Goal: Use online tool/utility: Use online tool/utility

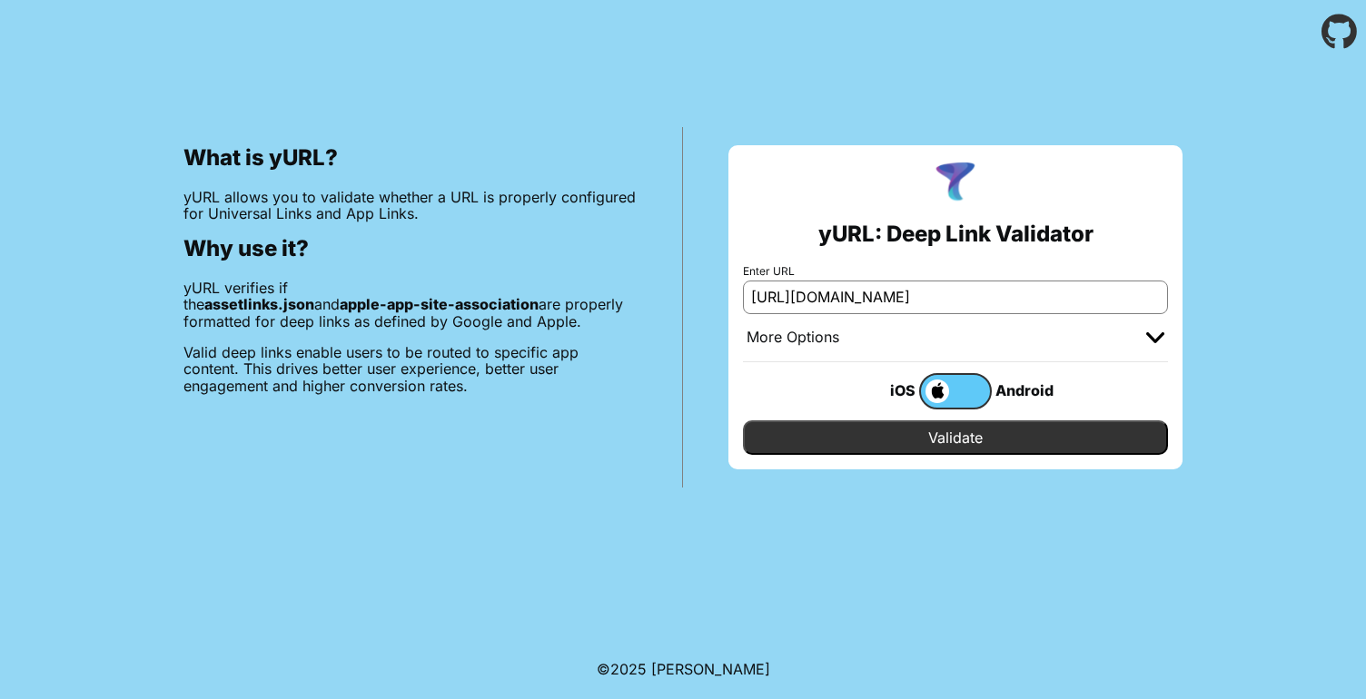
scroll to position [0, 798]
type input "https://www.primevideo.com/-/pt/region/eu/offers?aref=smcGXgb0Hi&ref_=atv_3p_mg…"
click at [969, 401] on label at bounding box center [955, 391] width 73 height 36
click at [0, 0] on input "checkbox" at bounding box center [0, 0] width 0 height 0
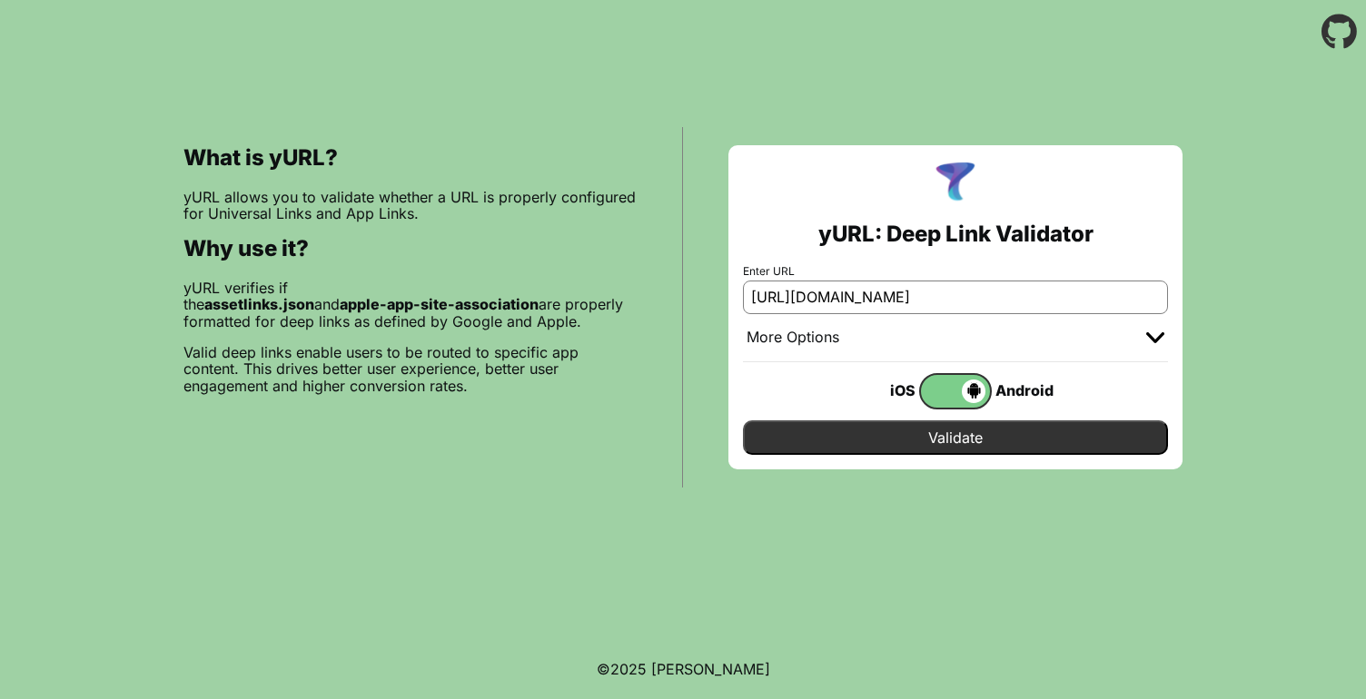
click at [969, 438] on input "Validate" at bounding box center [955, 438] width 425 height 35
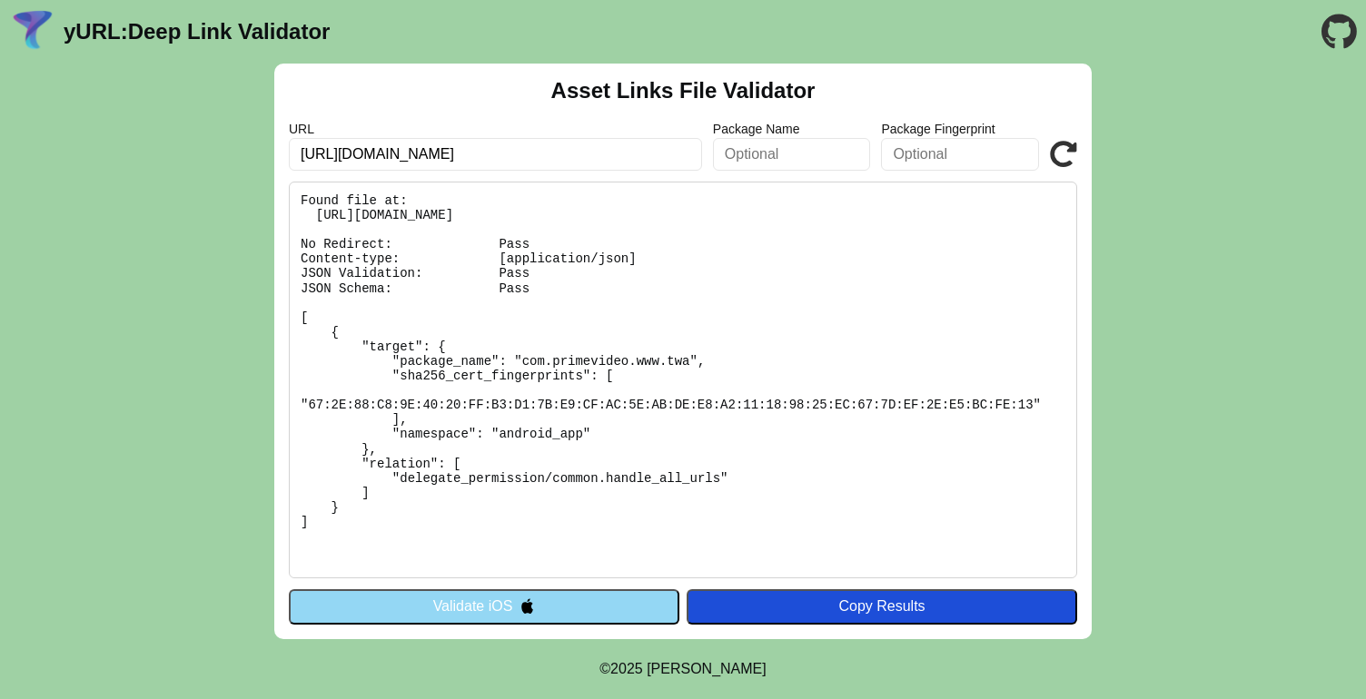
click at [623, 465] on pre "Found file at: https://www.primevideo.com/.well-known/assetlinks.json No Redire…" at bounding box center [683, 380] width 788 height 397
click at [526, 433] on pre "Found file at: https://www.primevideo.com/.well-known/assetlinks.json No Redire…" at bounding box center [683, 380] width 788 height 397
copy pre "android_app"
click at [590, 513] on pre "Found file at: https://www.primevideo.com/.well-known/assetlinks.json No Redire…" at bounding box center [683, 380] width 788 height 397
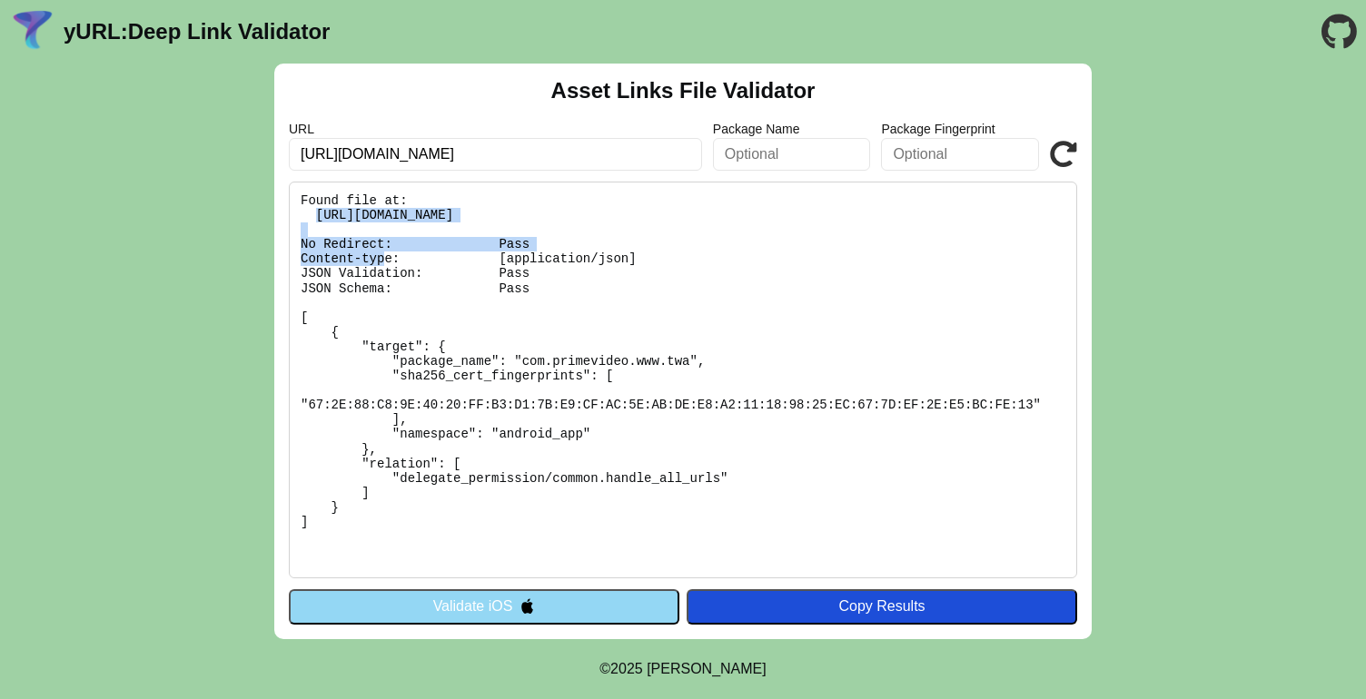
drag, startPoint x: 732, startPoint y: 216, endPoint x: 319, endPoint y: 221, distance: 413.3
click at [319, 221] on pre "Found file at: https://www.primevideo.com/.well-known/assetlinks.json No Redire…" at bounding box center [683, 380] width 788 height 397
copy pre "https://www.primevideo.com/.well-known/assetlinks.json"
click at [741, 256] on pre "Found file at: https://www.primevideo.com/.well-known/assetlinks.json No Redire…" at bounding box center [683, 380] width 788 height 397
click at [654, 142] on input "https://www.primevideo.com/-/pt/region/eu/offers?aref=smcGXgb0Hi&ref_=atv_3p_mg…" at bounding box center [495, 154] width 413 height 33
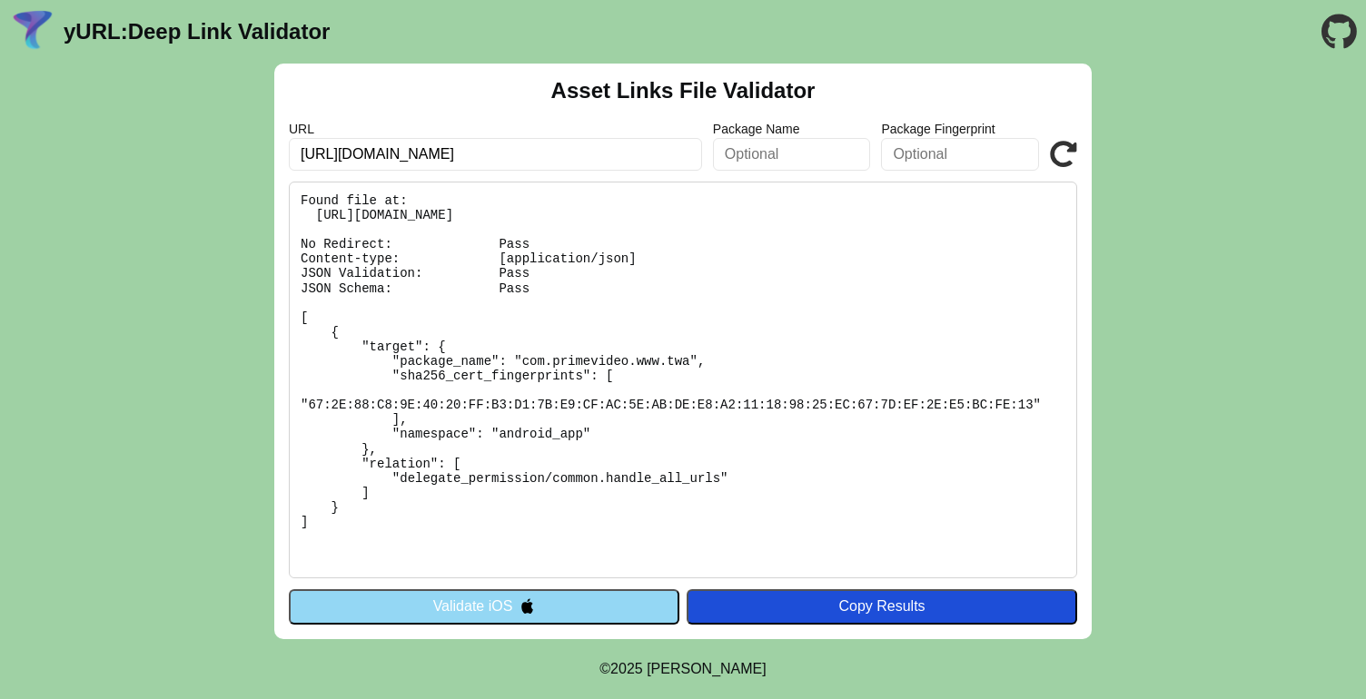
scroll to position [0, 754]
click at [609, 372] on pre "Found file at: https://www.primevideo.com/.well-known/assetlinks.json No Redire…" at bounding box center [683, 380] width 788 height 397
click at [609, 411] on pre "Found file at: https://www.primevideo.com/.well-known/assetlinks.json No Redire…" at bounding box center [683, 380] width 788 height 397
click at [609, 357] on pre "Found file at: https://www.primevideo.com/.well-known/assetlinks.json No Redire…" at bounding box center [683, 380] width 788 height 397
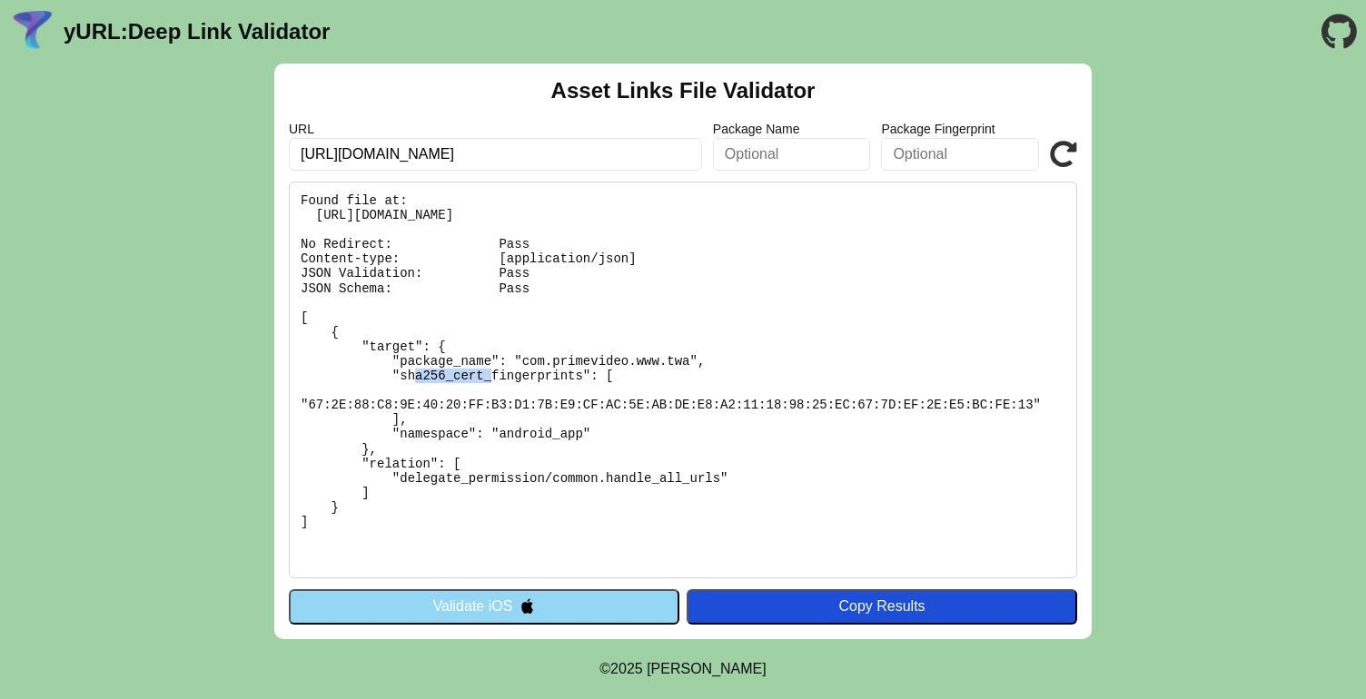
click at [609, 357] on pre "Found file at: https://www.primevideo.com/.well-known/assetlinks.json No Redire…" at bounding box center [683, 380] width 788 height 397
click at [553, 156] on input "https://www.primevideo.com/-/pt/region/eu/offers?aref=smcGXgb0Hi&ref_=atv_3p_mg…" at bounding box center [495, 154] width 413 height 33
paste input "https://www.paramountplus.com/intl/?cbscidmt=nfl&ftag=PPM-20-10cbj4f&utm_campai…"
type input "https://www.paramountplus.com/intl/?cbscidmt=nfl&ftag=PPM-20-10cbj4f&utm_campai…"
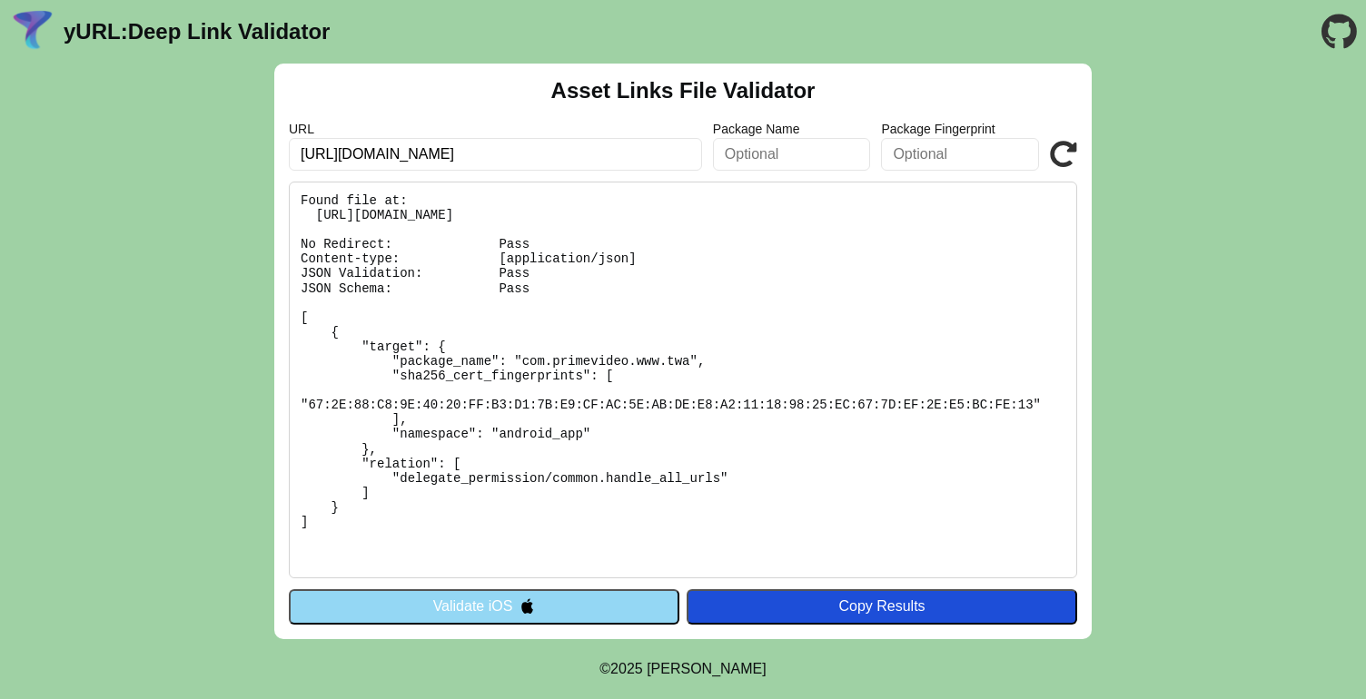
scroll to position [0, 0]
click at [1065, 159] on icon at bounding box center [1063, 154] width 27 height 27
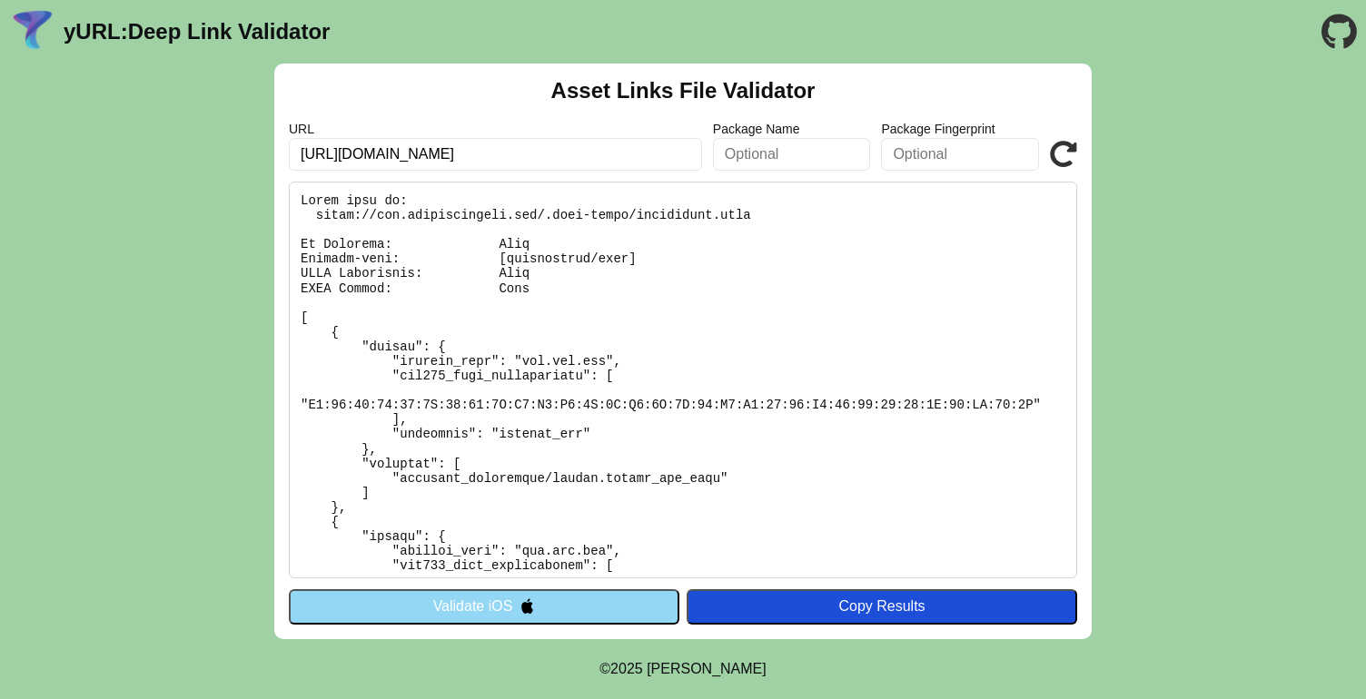
click at [478, 153] on input "[URL][DOMAIN_NAME]" at bounding box center [495, 154] width 413 height 33
click at [447, 150] on input "[URL][DOMAIN_NAME]" at bounding box center [495, 154] width 413 height 33
type input "[URL][DOMAIN_NAME]"
click at [1068, 154] on icon at bounding box center [1063, 154] width 27 height 27
click at [433, 150] on input "[URL][DOMAIN_NAME]" at bounding box center [495, 154] width 413 height 33
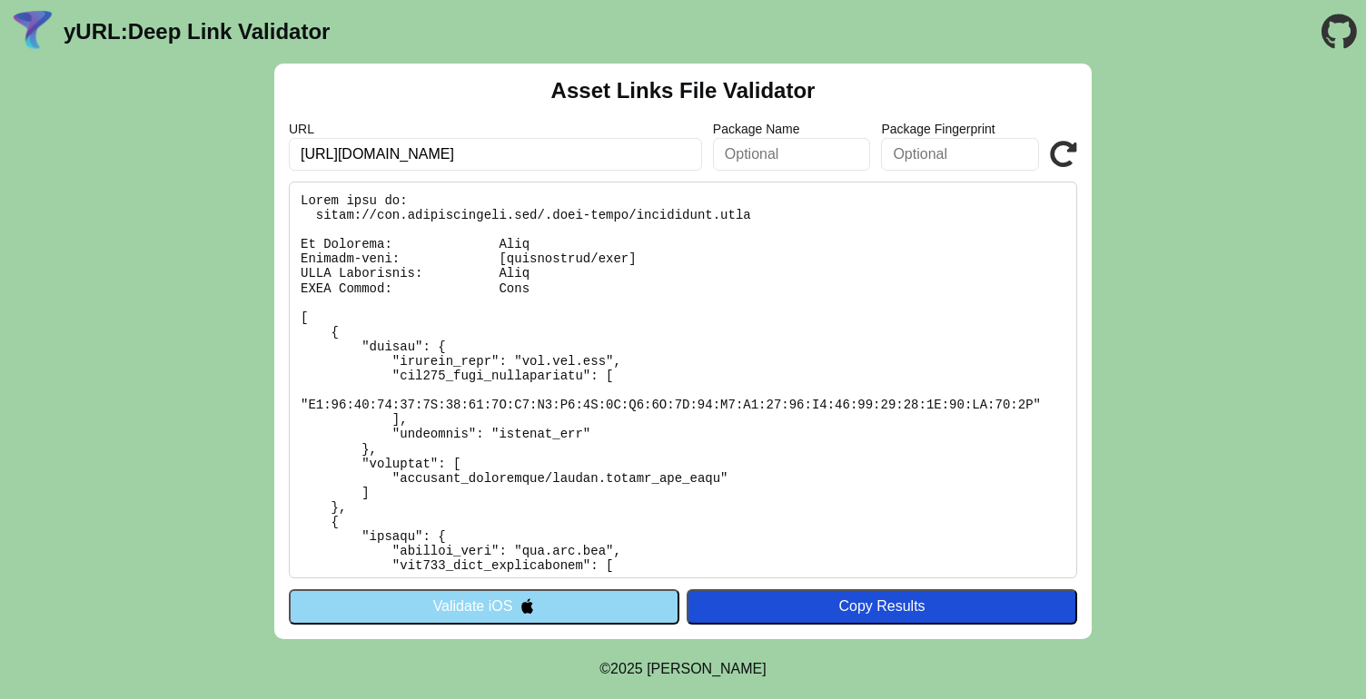
click at [1343, 36] on icon "Go to the GitHub project" at bounding box center [1339, 32] width 35 height 64
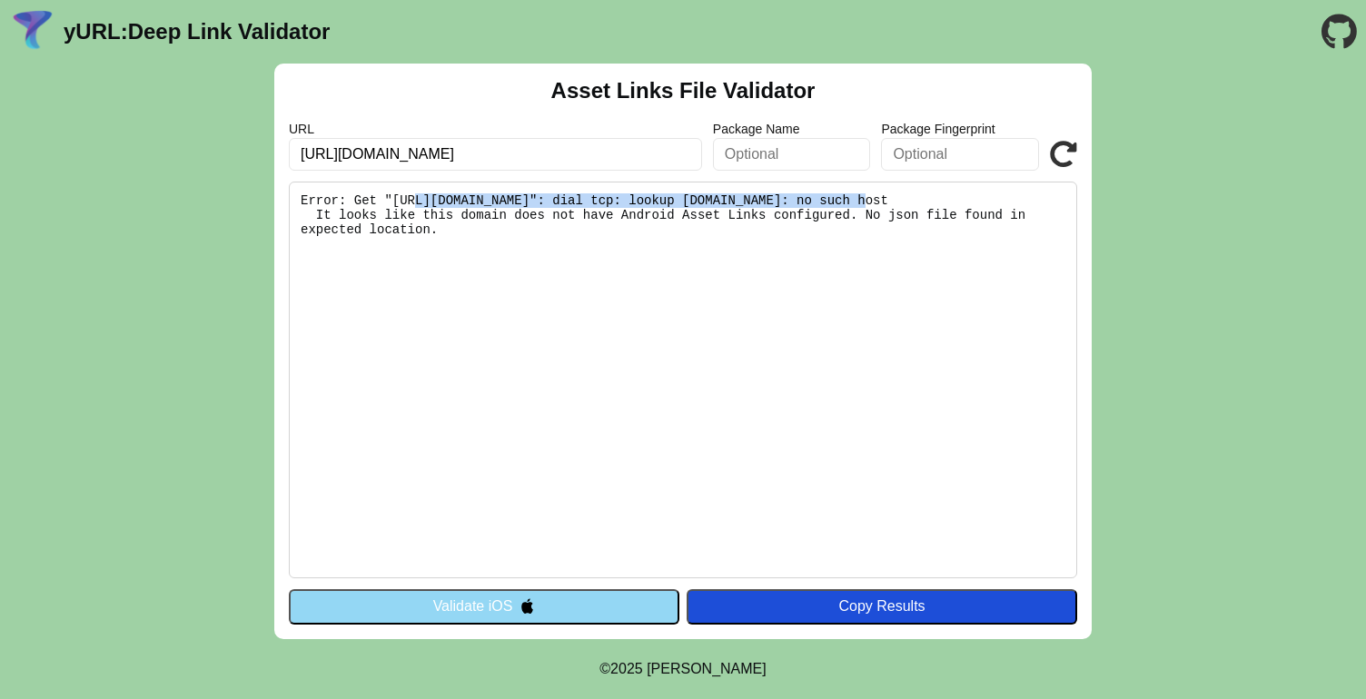
drag, startPoint x: 866, startPoint y: 201, endPoint x: 416, endPoint y: 197, distance: 449.6
click at [417, 196] on pre "Error: Get "https://www.paramountqqqplus.com/.well-known/assetlinks.json": dial…" at bounding box center [683, 380] width 788 height 397
click at [540, 244] on pre "Error: Get "https://www.paramountqqqplus.com/.well-known/assetlinks.json": dial…" at bounding box center [683, 380] width 788 height 397
click at [507, 346] on pre "Error: Get "https://www.paramountqqqplus.com/.well-known/assetlinks.json": dial…" at bounding box center [683, 380] width 788 height 397
drag, startPoint x: 655, startPoint y: 199, endPoint x: 432, endPoint y: 190, distance: 222.7
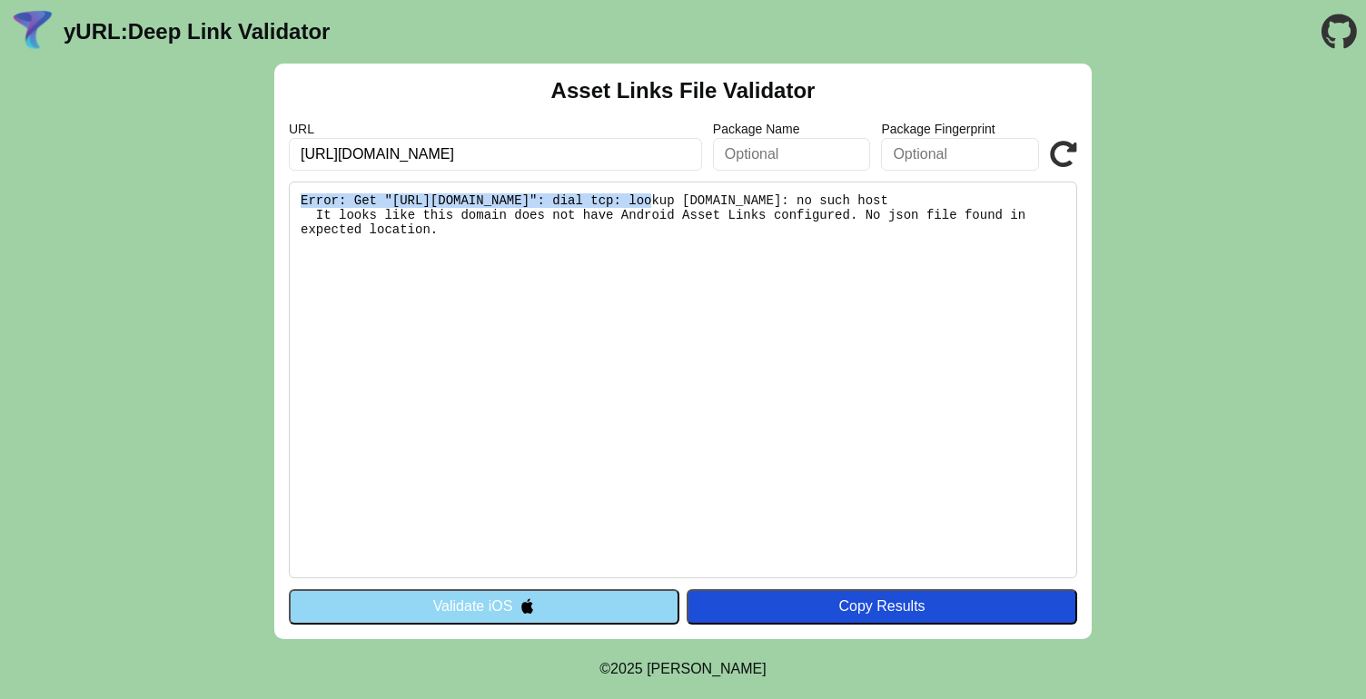
click at [432, 189] on pre "Error: Get "https://www.paramountqqqplus.com/.well-known/assetlinks.json": dial…" at bounding box center [683, 380] width 788 height 397
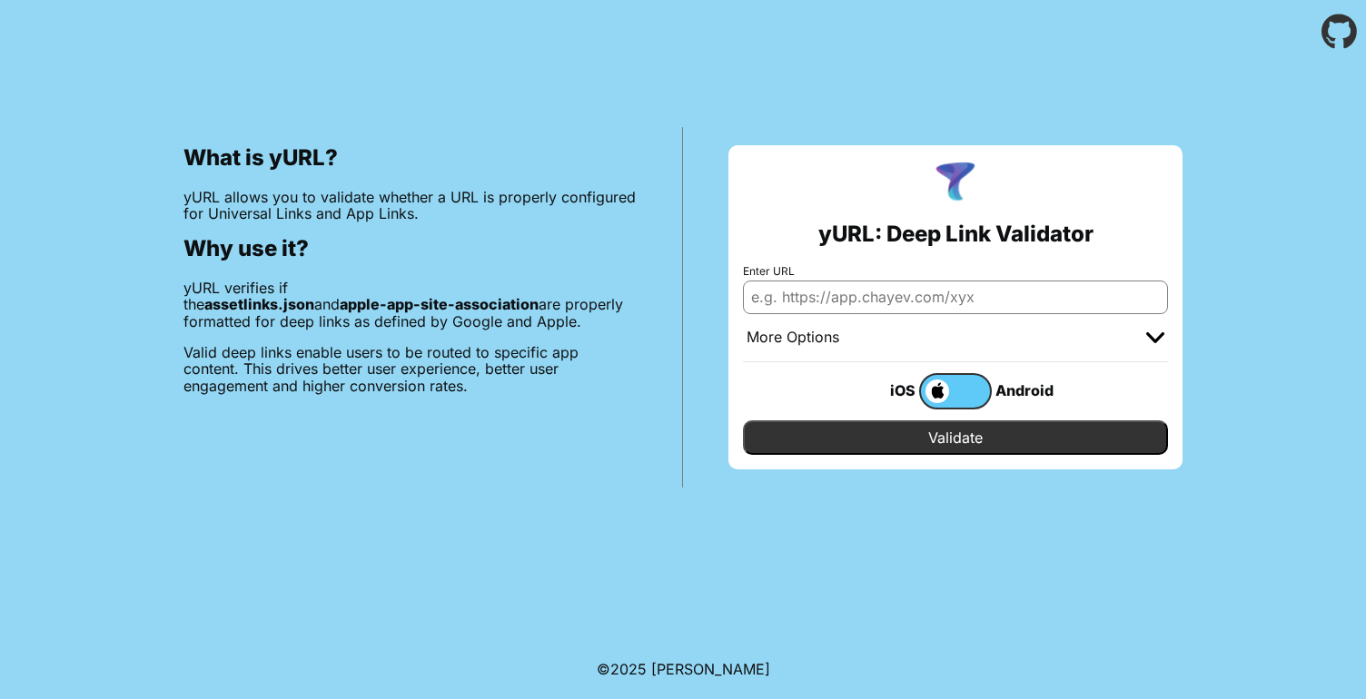
click at [863, 300] on input "Enter URL" at bounding box center [955, 297] width 425 height 33
paste input "[URL][DOMAIN_NAME]"
type input "[URL][DOMAIN_NAME]"
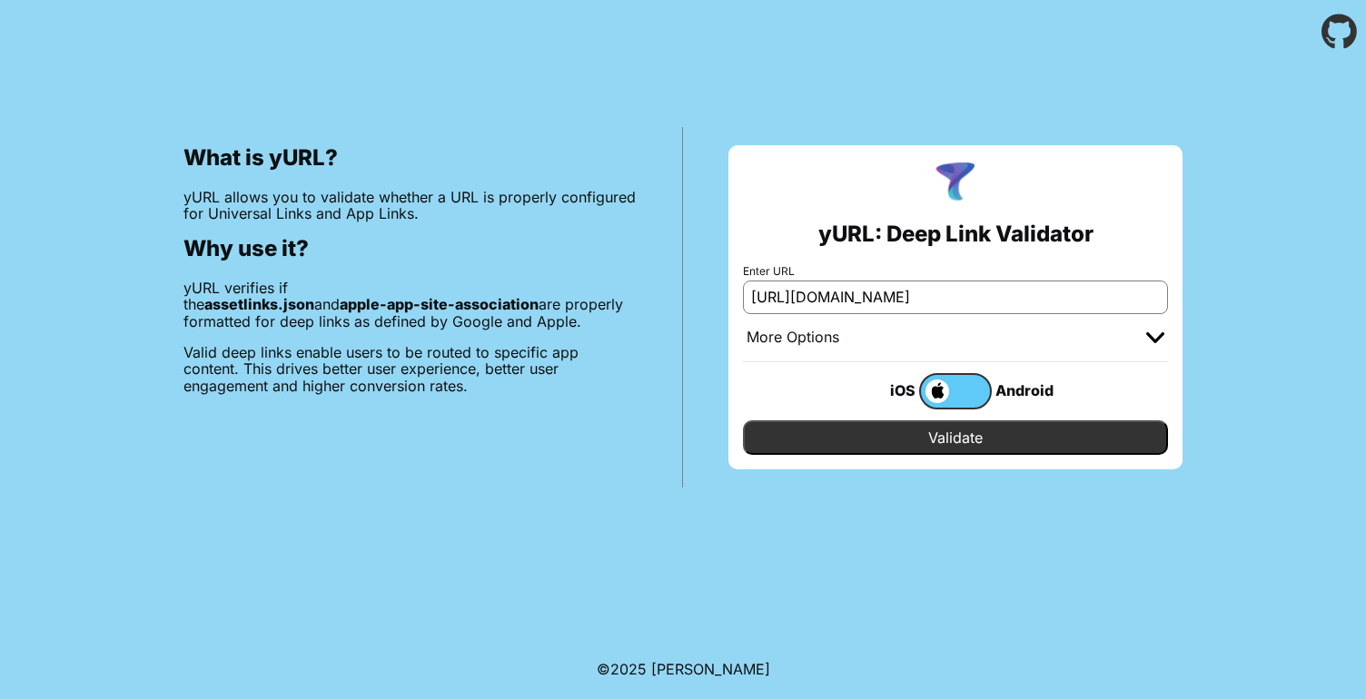
click at [961, 402] on label at bounding box center [955, 391] width 73 height 36
click at [0, 0] on input "checkbox" at bounding box center [0, 0] width 0 height 0
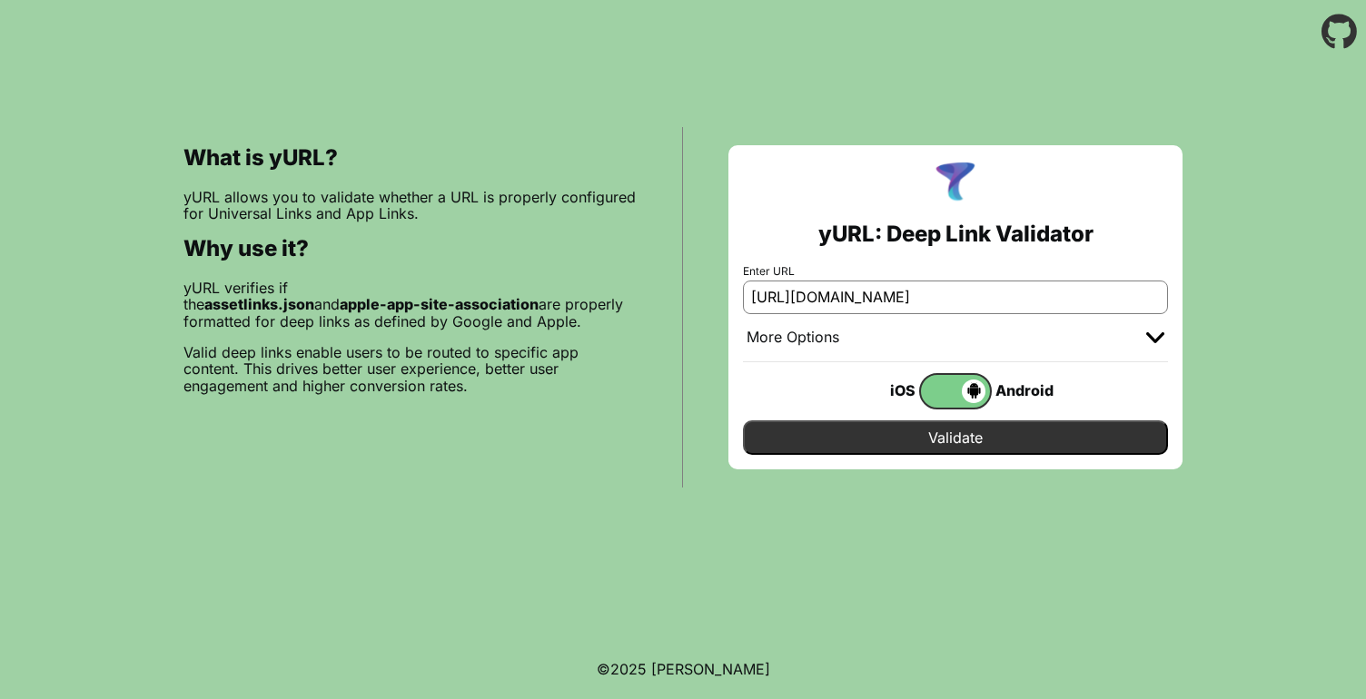
click at [1114, 335] on div "More Options" at bounding box center [955, 338] width 425 height 48
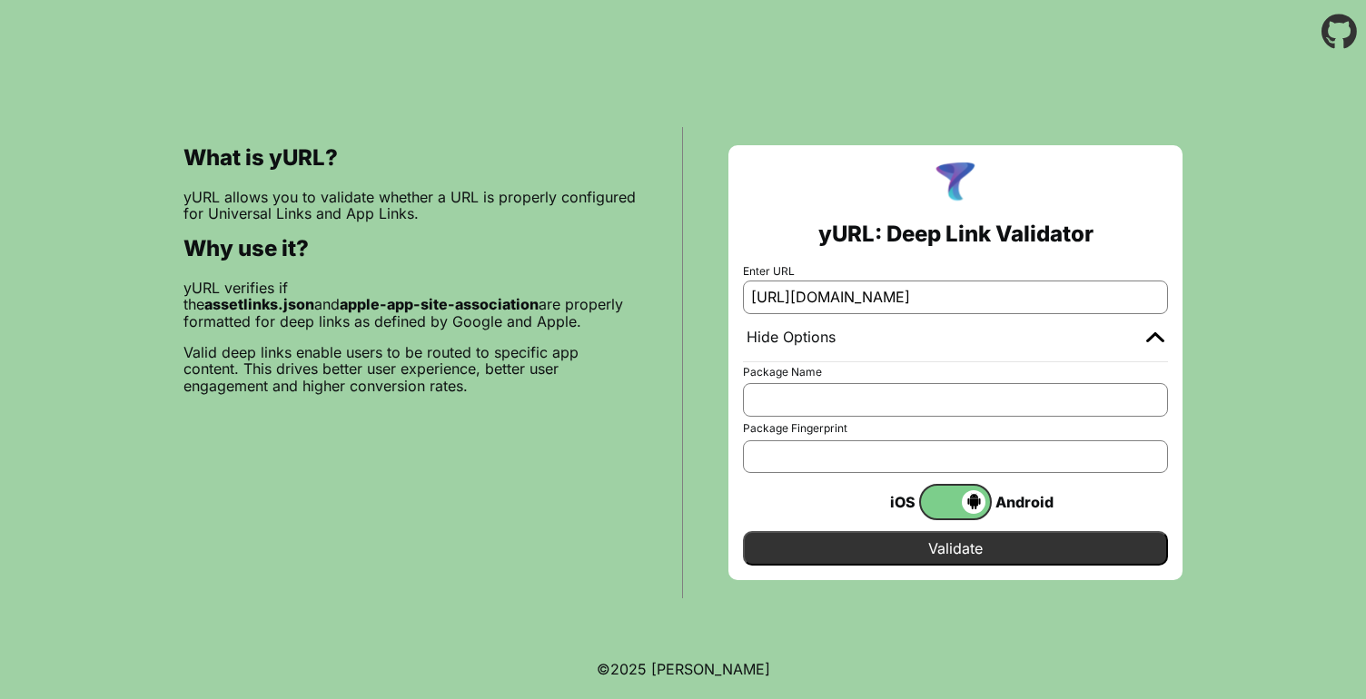
click at [926, 550] on input "Validate" at bounding box center [955, 548] width 425 height 35
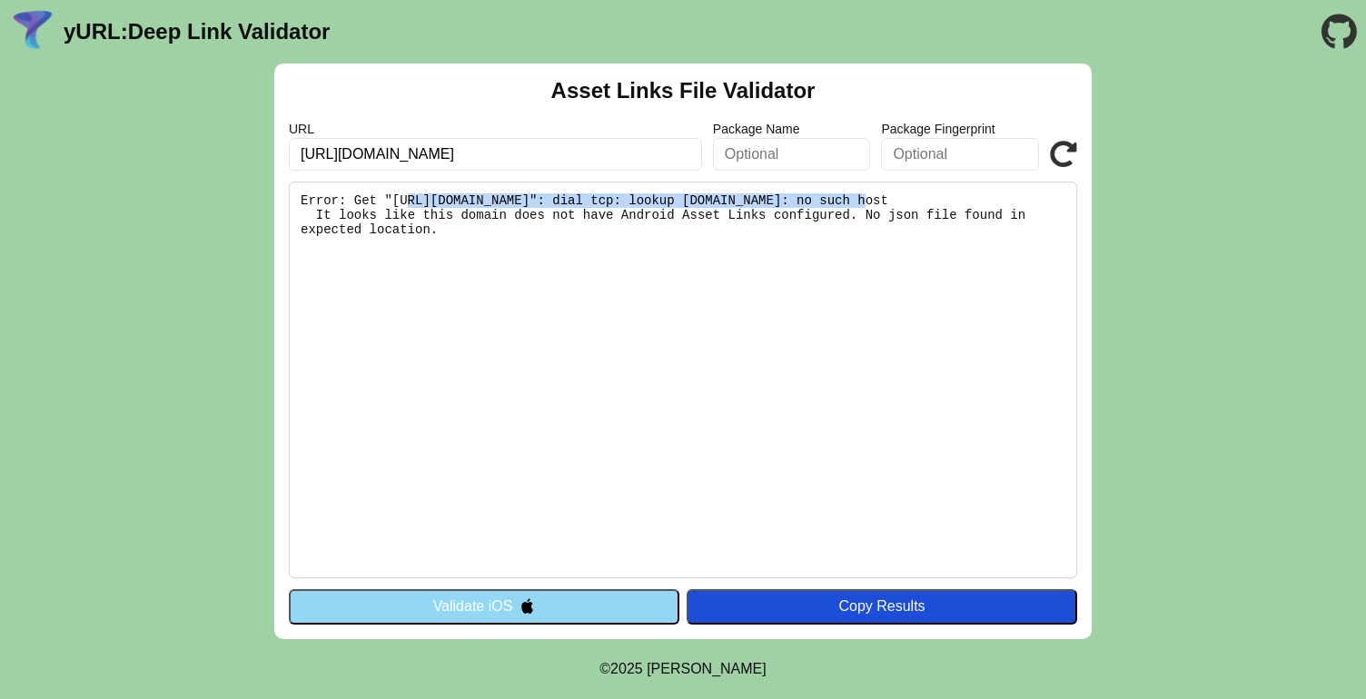
drag, startPoint x: 867, startPoint y: 202, endPoint x: 406, endPoint y: 200, distance: 460.5
click at [406, 200] on pre "Error: Get "[URL][DOMAIN_NAME]": dial tcp: lookup [DOMAIN_NAME]: no such host I…" at bounding box center [683, 380] width 788 height 397
click at [586, 305] on pre "Error: Get "[URL][DOMAIN_NAME]": dial tcp: lookup [DOMAIN_NAME]: no such host I…" at bounding box center [683, 380] width 788 height 397
click at [479, 610] on button "Validate iOS" at bounding box center [484, 607] width 391 height 35
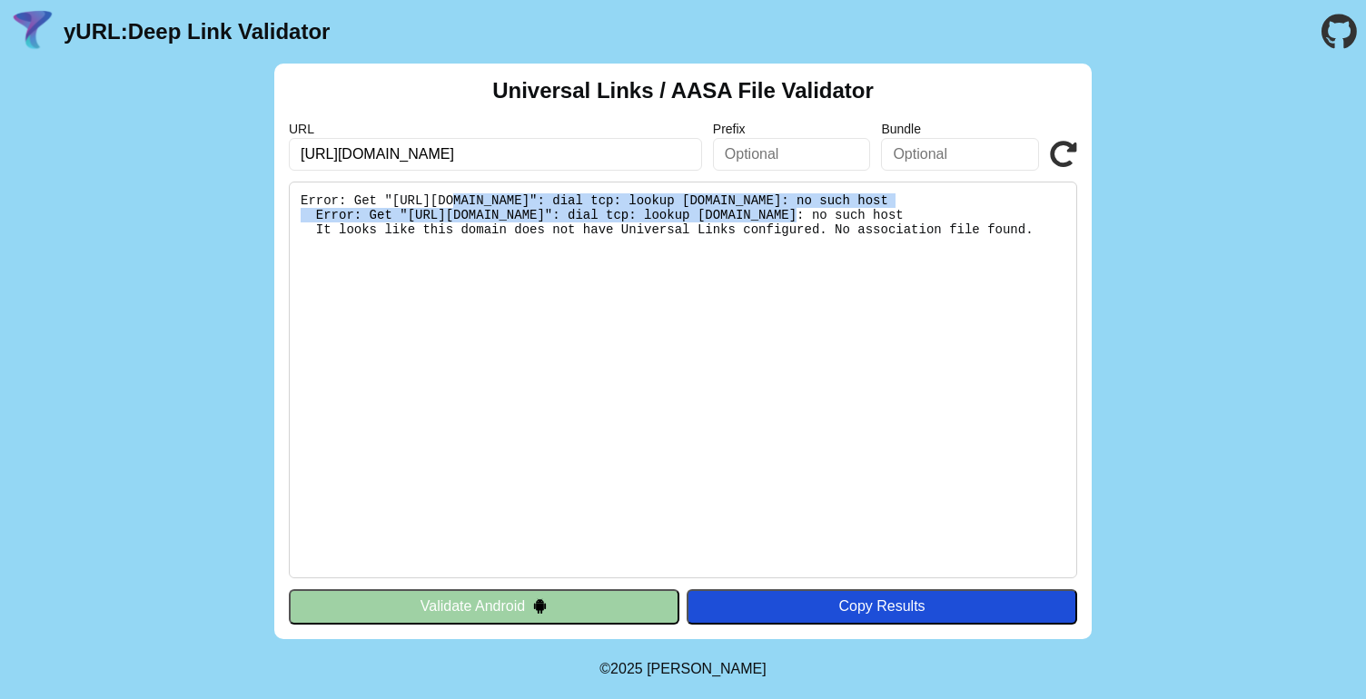
drag, startPoint x: 648, startPoint y: 211, endPoint x: 457, endPoint y: 198, distance: 191.2
click at [457, 197] on pre "Error: Get "[URL][DOMAIN_NAME]": dial tcp: lookup [DOMAIN_NAME]: no such host E…" at bounding box center [683, 380] width 788 height 397
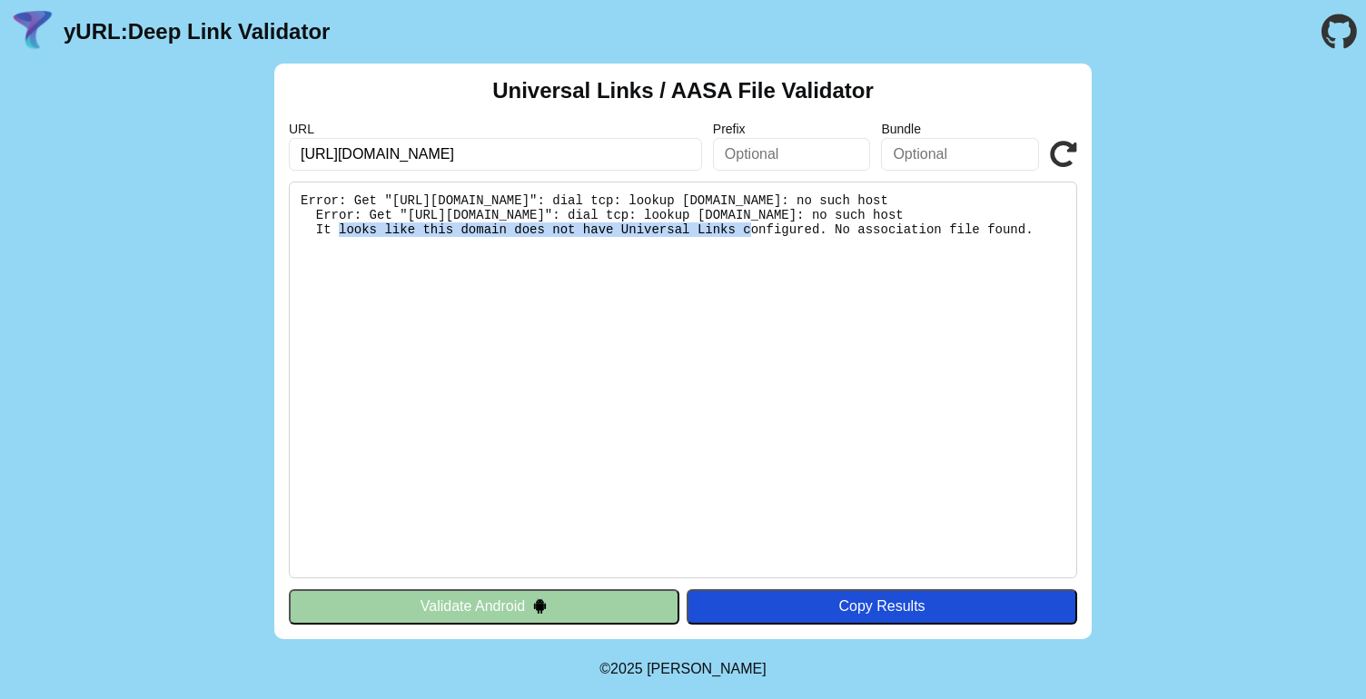
drag, startPoint x: 860, startPoint y: 231, endPoint x: 445, endPoint y: 235, distance: 415.1
click at [445, 235] on pre "Error: Get "[URL][DOMAIN_NAME]": dial tcp: lookup [DOMAIN_NAME]: no such host E…" at bounding box center [683, 380] width 788 height 397
click at [470, 301] on pre "Error: Get "[URL][DOMAIN_NAME]": dial tcp: lookup [DOMAIN_NAME]: no such host E…" at bounding box center [683, 380] width 788 height 397
click at [647, 237] on pre "Error: Get "[URL][DOMAIN_NAME]": dial tcp: lookup [DOMAIN_NAME]: no such host E…" at bounding box center [683, 380] width 788 height 397
click at [384, 159] on input "https://www.paramountqqqplus.com/intl/?cbscidmt=nfl" at bounding box center [495, 154] width 413 height 33
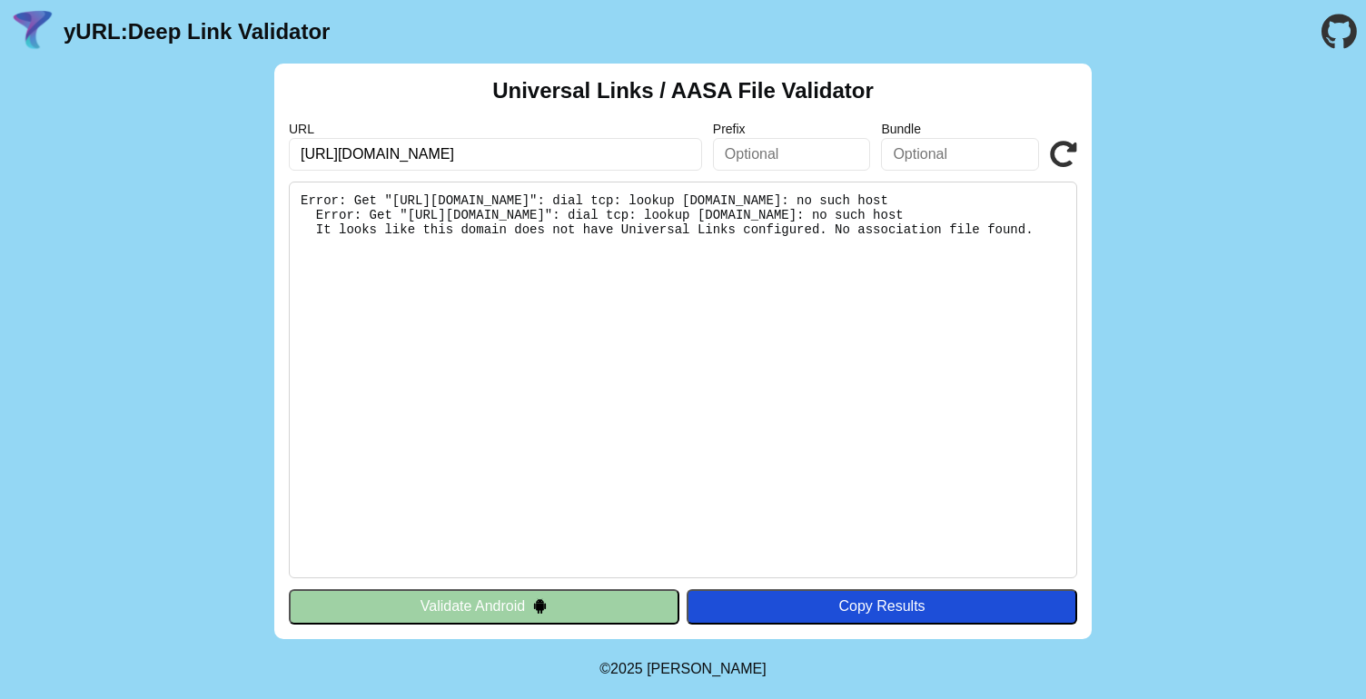
click at [382, 154] on input "https://www.paramountqqqplus.com/intl/?cbscidmt=nfl" at bounding box center [495, 154] width 413 height 33
type input "[URL][DOMAIN_NAME]"
click at [1068, 159] on icon at bounding box center [1063, 154] width 27 height 27
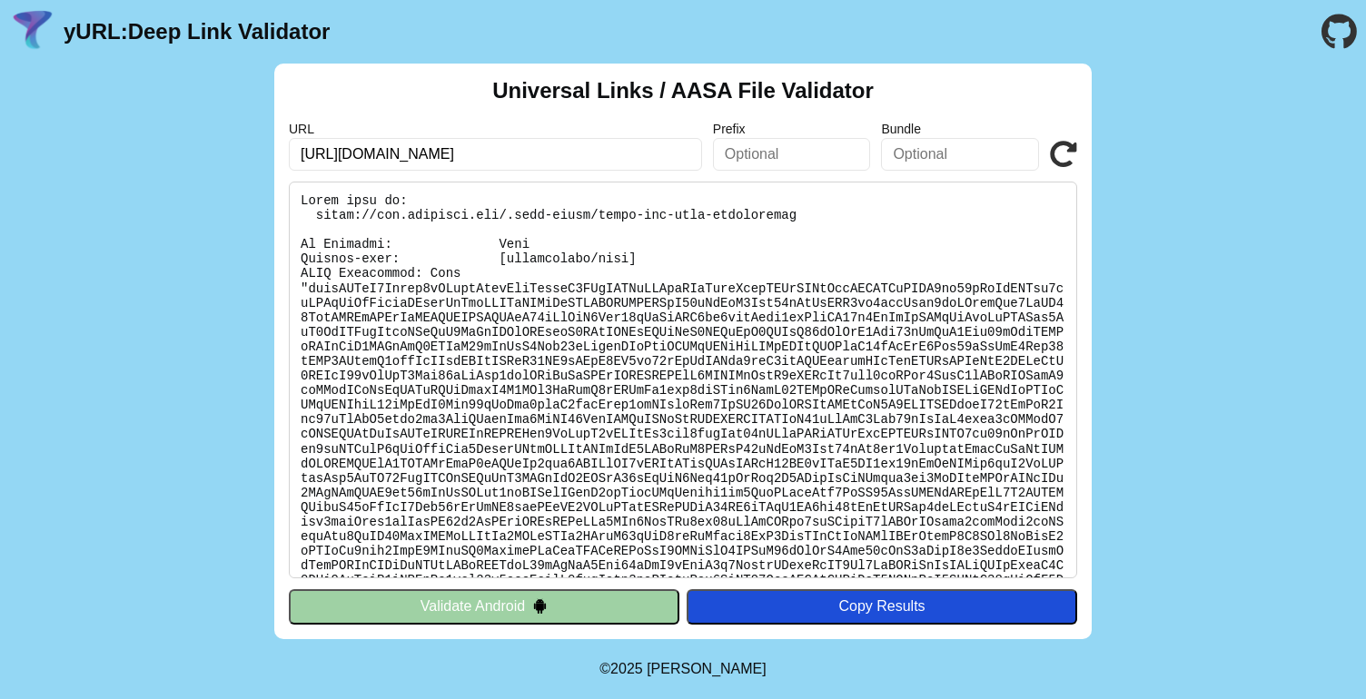
click at [747, 93] on h2 "Universal Links / AASA File Validator" at bounding box center [683, 90] width 382 height 25
